Goal: Transaction & Acquisition: Purchase product/service

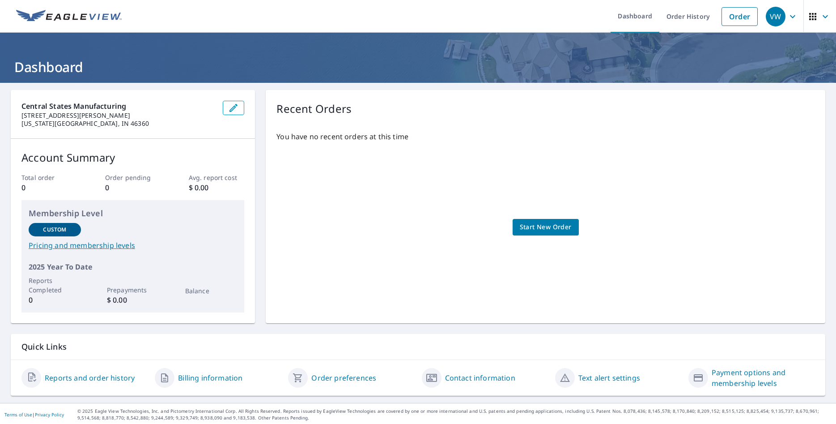
click at [197, 377] on link "Billing information" at bounding box center [210, 377] width 64 height 11
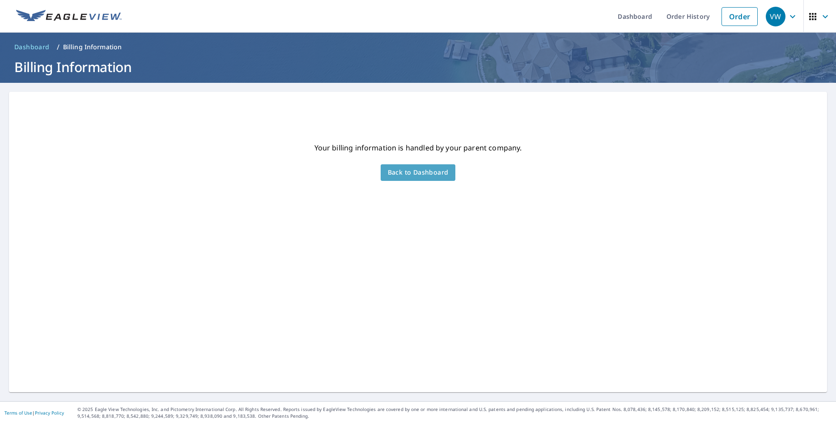
click at [429, 174] on span "Back to Dashboard" at bounding box center [418, 172] width 61 height 11
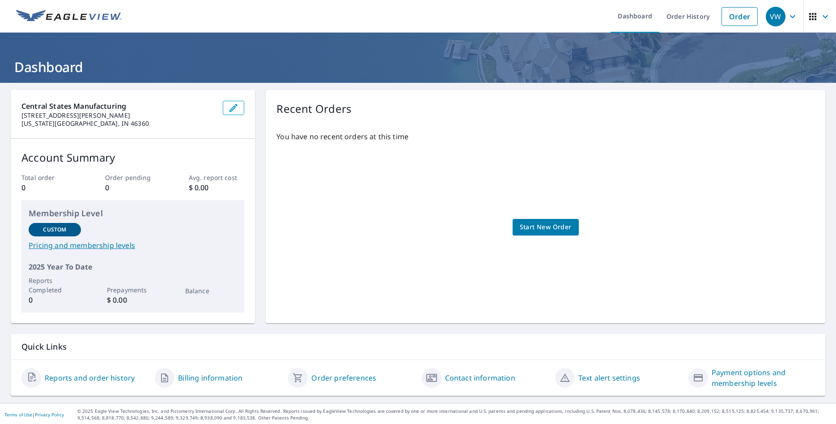
click at [535, 228] on span "Start New Order" at bounding box center [546, 226] width 52 height 11
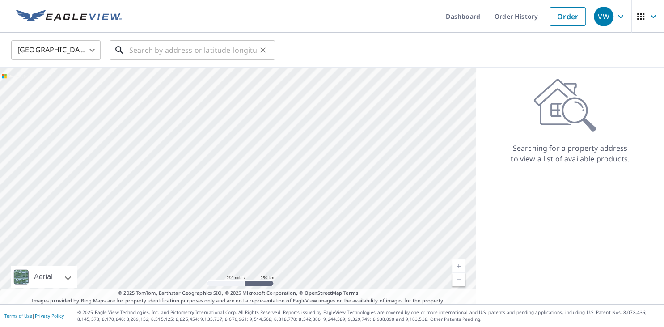
drag, startPoint x: 198, startPoint y: 53, endPoint x: 240, endPoint y: 52, distance: 42.5
click at [198, 52] on input "text" at bounding box center [192, 50] width 127 height 25
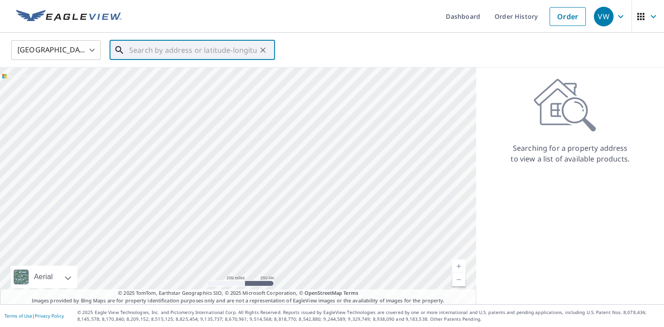
click at [248, 51] on input "text" at bounding box center [192, 50] width 127 height 25
click at [183, 52] on input "text" at bounding box center [192, 50] width 127 height 25
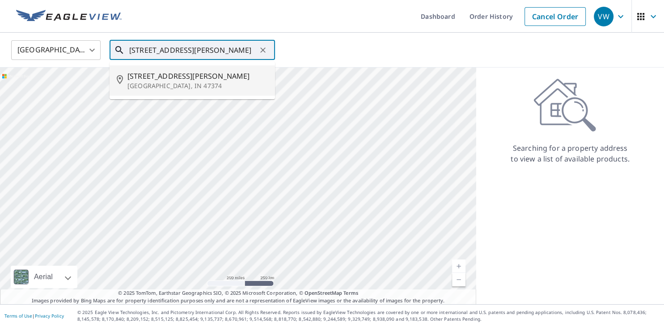
click at [160, 93] on li "[STREET_ADDRESS][PERSON_NAME]" at bounding box center [193, 80] width 166 height 30
type input "[STREET_ADDRESS][PERSON_NAME]"
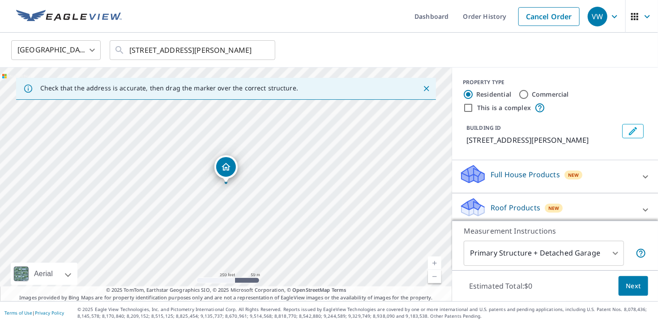
click at [508, 206] on p "Roof Products" at bounding box center [515, 207] width 50 height 11
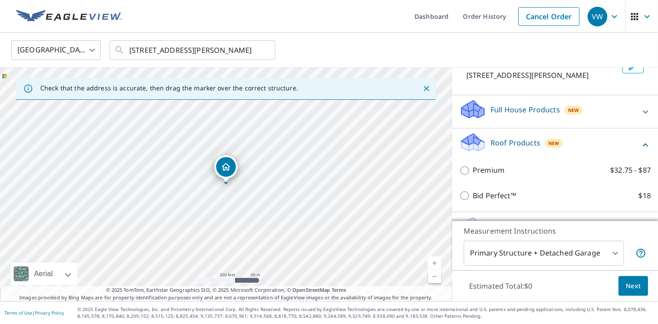
scroll to position [89, 0]
